Goal: Transaction & Acquisition: Purchase product/service

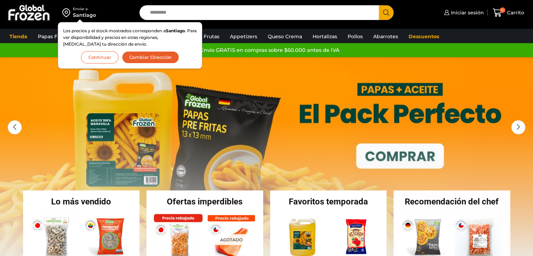
click at [299, 15] on input "Search input" at bounding box center [261, 12] width 229 height 15
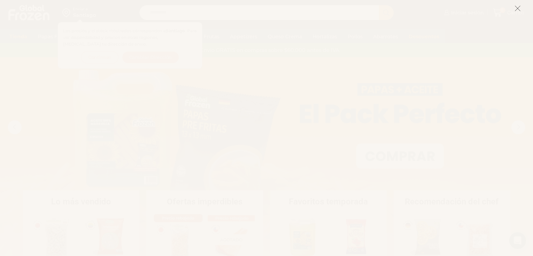
click at [518, 5] on button at bounding box center [518, 8] width 6 height 15
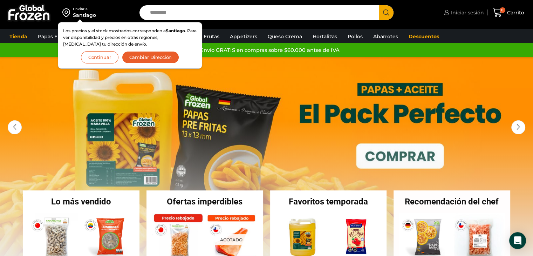
click at [468, 13] on span "Iniciar sesión" at bounding box center [466, 12] width 35 height 7
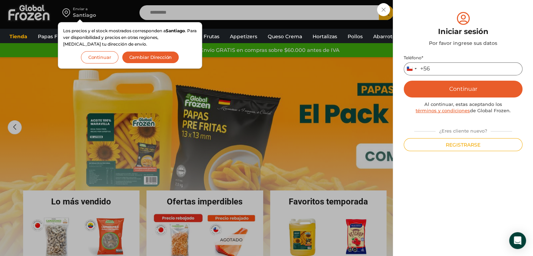
click at [440, 69] on input "Teléfono *" at bounding box center [463, 68] width 119 height 13
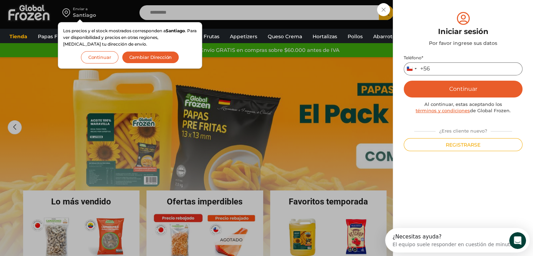
click at [440, 69] on input "Teléfono *" at bounding box center [463, 68] width 119 height 13
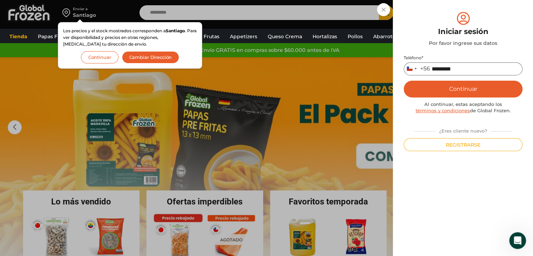
type input "*********"
click at [451, 87] on button "Continuar" at bounding box center [463, 89] width 119 height 17
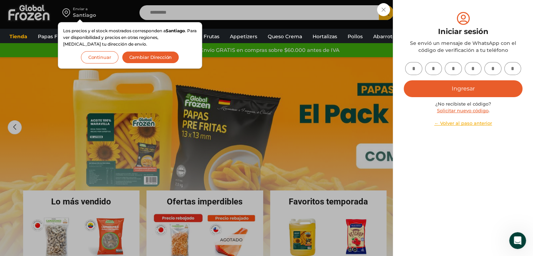
drag, startPoint x: 398, startPoint y: 56, endPoint x: 413, endPoint y: 65, distance: 17.6
click at [412, 65] on div "Mi cuenta Login Register Iniciar sesión Por favor ingrese sus datos Iniciar ses…" at bounding box center [463, 128] width 140 height 256
click at [414, 66] on input "text" at bounding box center [413, 68] width 17 height 13
type input "*"
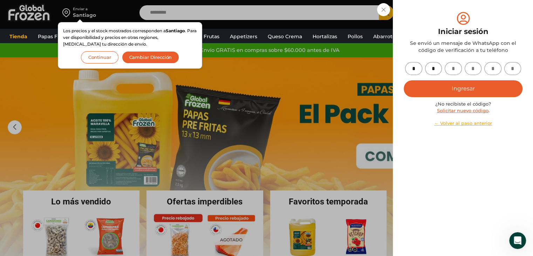
type input "*"
click at [456, 90] on button "Ingresar" at bounding box center [463, 88] width 119 height 17
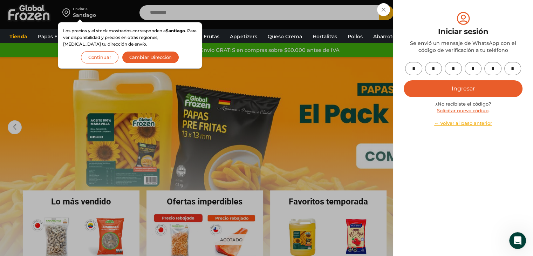
click at [109, 57] on button "Continuar" at bounding box center [100, 57] width 38 height 12
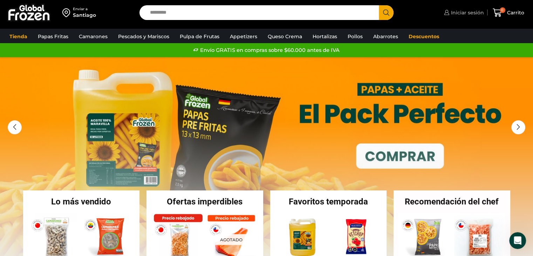
click at [453, 12] on span "Iniciar sesión" at bounding box center [466, 12] width 35 height 7
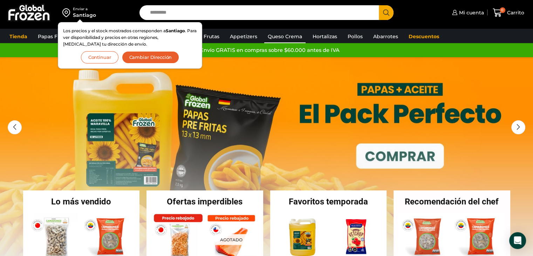
click at [269, 30] on link "Queso Crema" at bounding box center [284, 36] width 41 height 13
click at [121, 14] on div "Enviar a [GEOGRAPHIC_DATA] Los precios y el stock mostrados corresponden a [GEO…" at bounding box center [68, 12] width 129 height 25
click at [105, 56] on button "Continuar" at bounding box center [100, 57] width 38 height 12
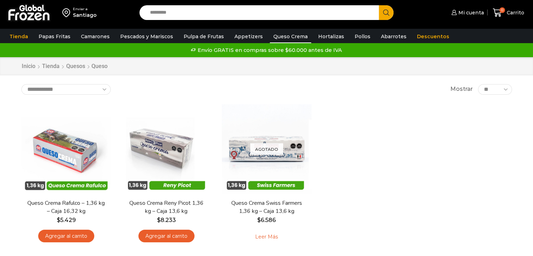
click at [63, 36] on link "Papas Fritas" at bounding box center [54, 36] width 39 height 13
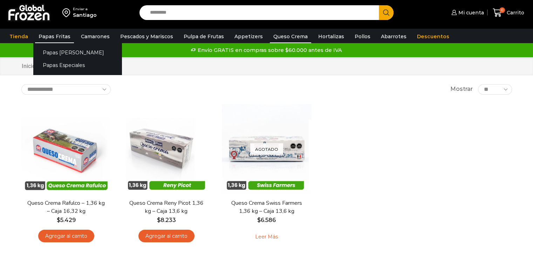
click at [63, 36] on link "Papas Fritas" at bounding box center [54, 36] width 39 height 13
click at [59, 33] on link "Papas Fritas" at bounding box center [54, 36] width 39 height 13
click at [59, 37] on link "Papas Fritas" at bounding box center [54, 36] width 39 height 13
click at [60, 37] on link "Papas Fritas" at bounding box center [54, 36] width 39 height 13
click at [55, 34] on link "Papas Fritas" at bounding box center [54, 36] width 39 height 13
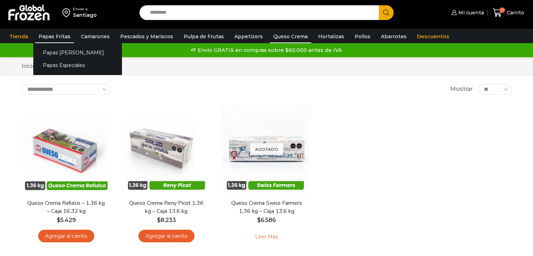
click at [59, 34] on link "Papas Fritas" at bounding box center [54, 36] width 39 height 13
click at [61, 53] on link "Papas [PERSON_NAME]" at bounding box center [77, 52] width 88 height 13
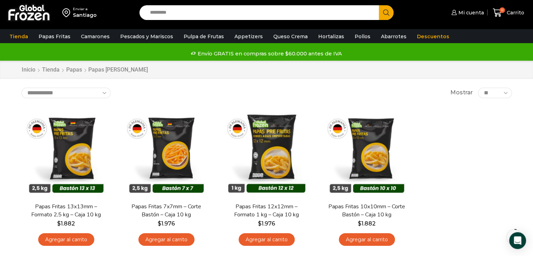
scroll to position [35, 0]
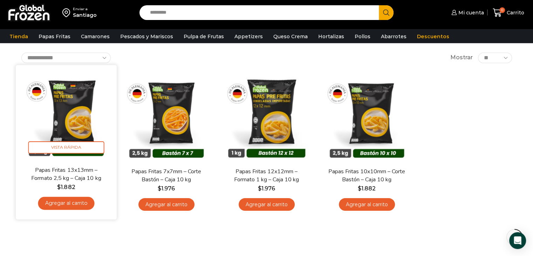
click at [67, 204] on link "Agregar al carrito" at bounding box center [66, 203] width 56 height 13
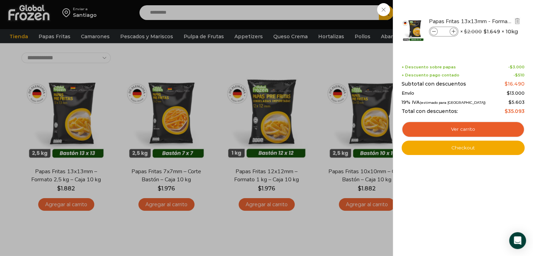
click at [454, 28] on span at bounding box center [454, 32] width 8 height 8
type input "*"
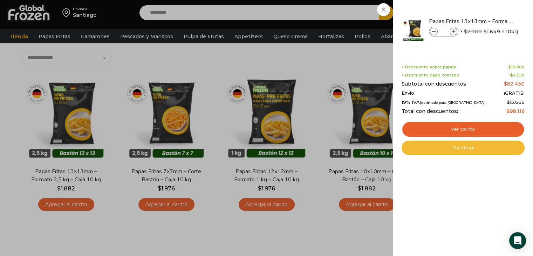
click at [475, 147] on link "Checkout" at bounding box center [463, 148] width 123 height 15
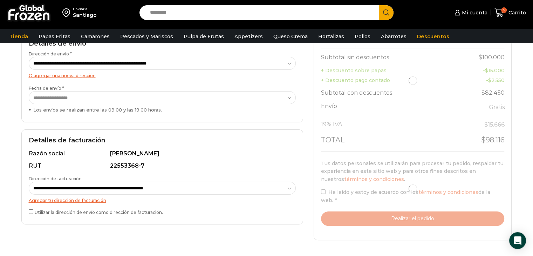
scroll to position [140, 0]
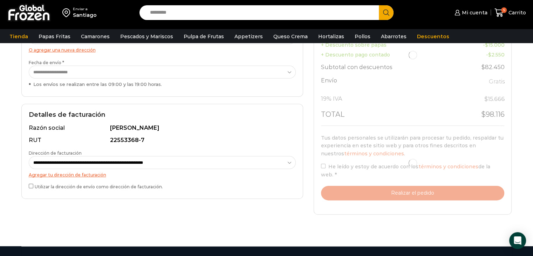
click at [76, 190] on div "Utilizar la dirección de envío como dirección de facturación." at bounding box center [162, 186] width 267 height 9
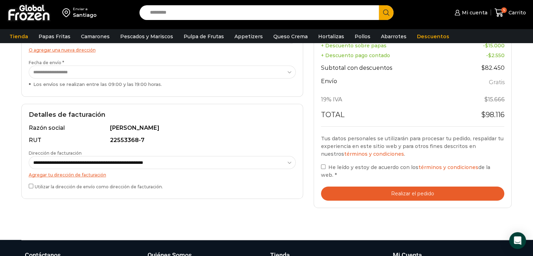
drag, startPoint x: 74, startPoint y: 190, endPoint x: 70, endPoint y: 190, distance: 3.9
click at [73, 190] on div "Utilizar la dirección de envío como dirección de facturación." at bounding box center [162, 186] width 267 height 9
click at [42, 187] on label "Utilizar la dirección de envío como dirección de facturación." at bounding box center [162, 185] width 267 height 7
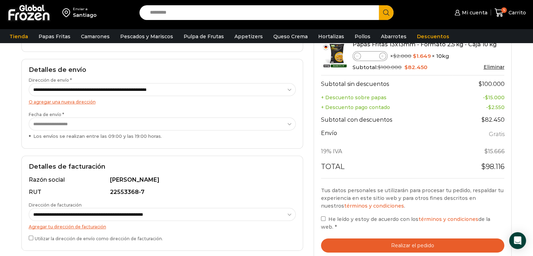
scroll to position [105, 0]
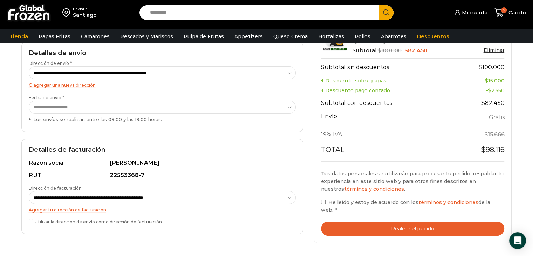
click at [353, 208] on span "He leído y estoy de acuerdo con los términos y condiciones de la web." at bounding box center [405, 206] width 169 height 14
click at [361, 226] on button "Realizar el pedido" at bounding box center [413, 229] width 184 height 14
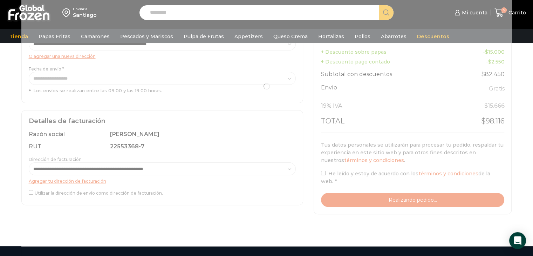
scroll to position [140, 0]
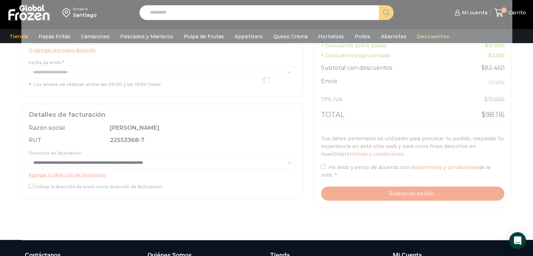
click at [348, 193] on div at bounding box center [266, 80] width 491 height 256
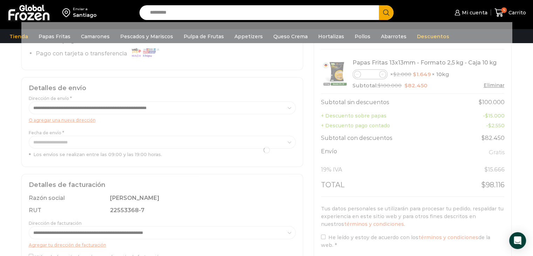
scroll to position [105, 0]
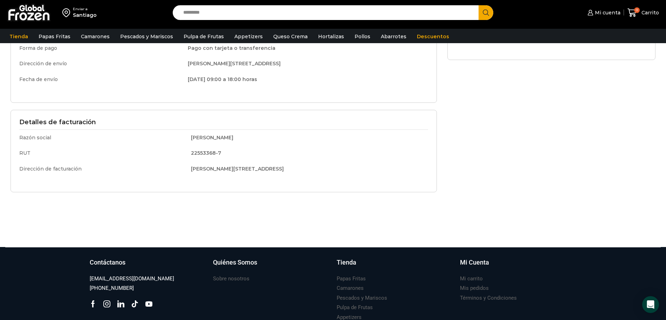
scroll to position [79, 0]
